Goal: Transaction & Acquisition: Purchase product/service

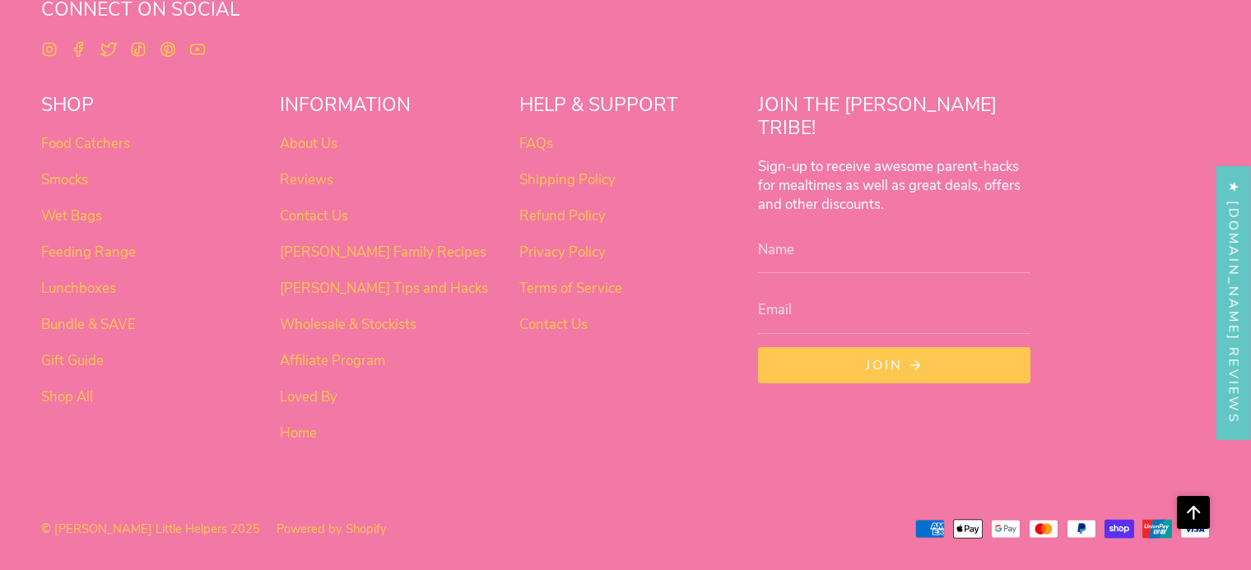
scroll to position [6543, 0]
